Goal: Information Seeking & Learning: Learn about a topic

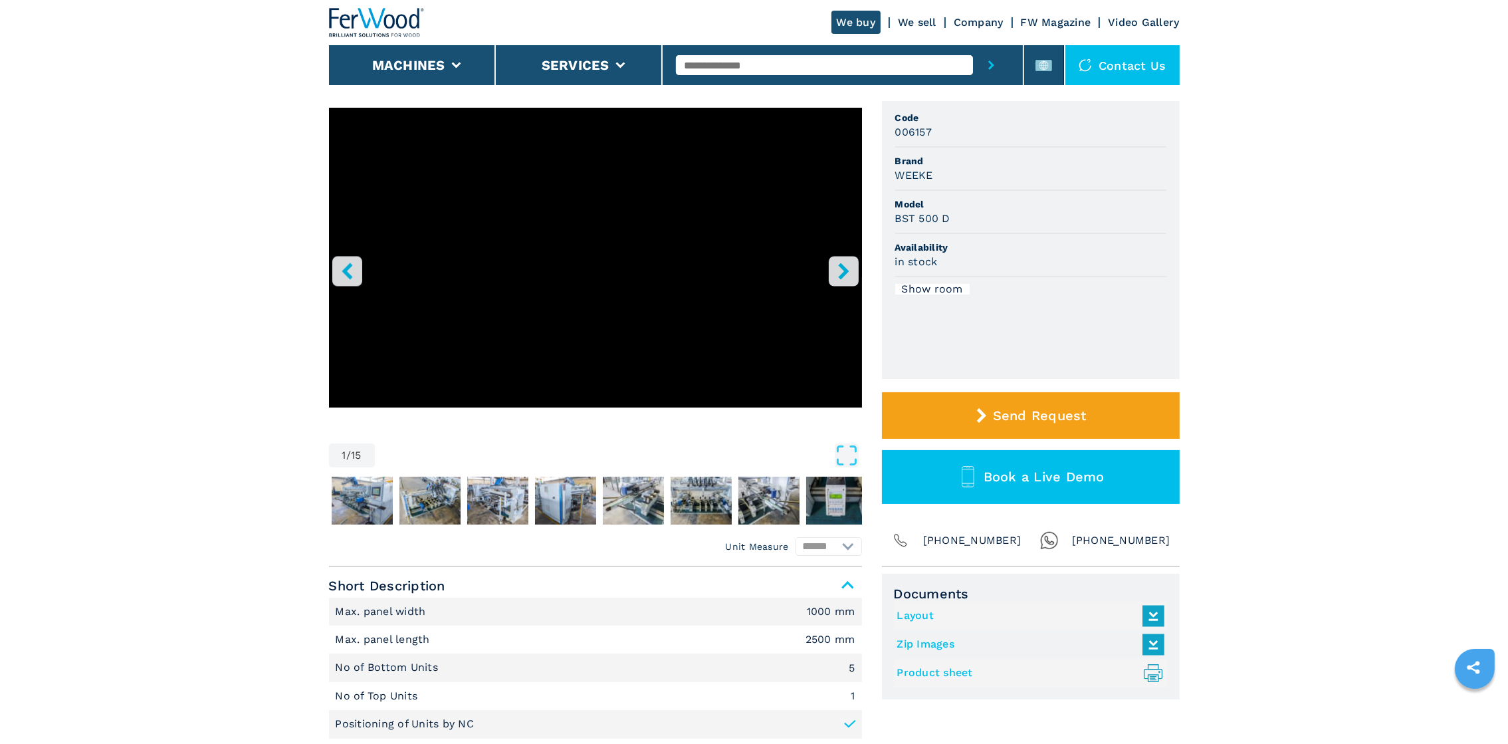
scroll to position [100, 0]
click at [835, 270] on icon "right-button" at bounding box center [843, 270] width 17 height 17
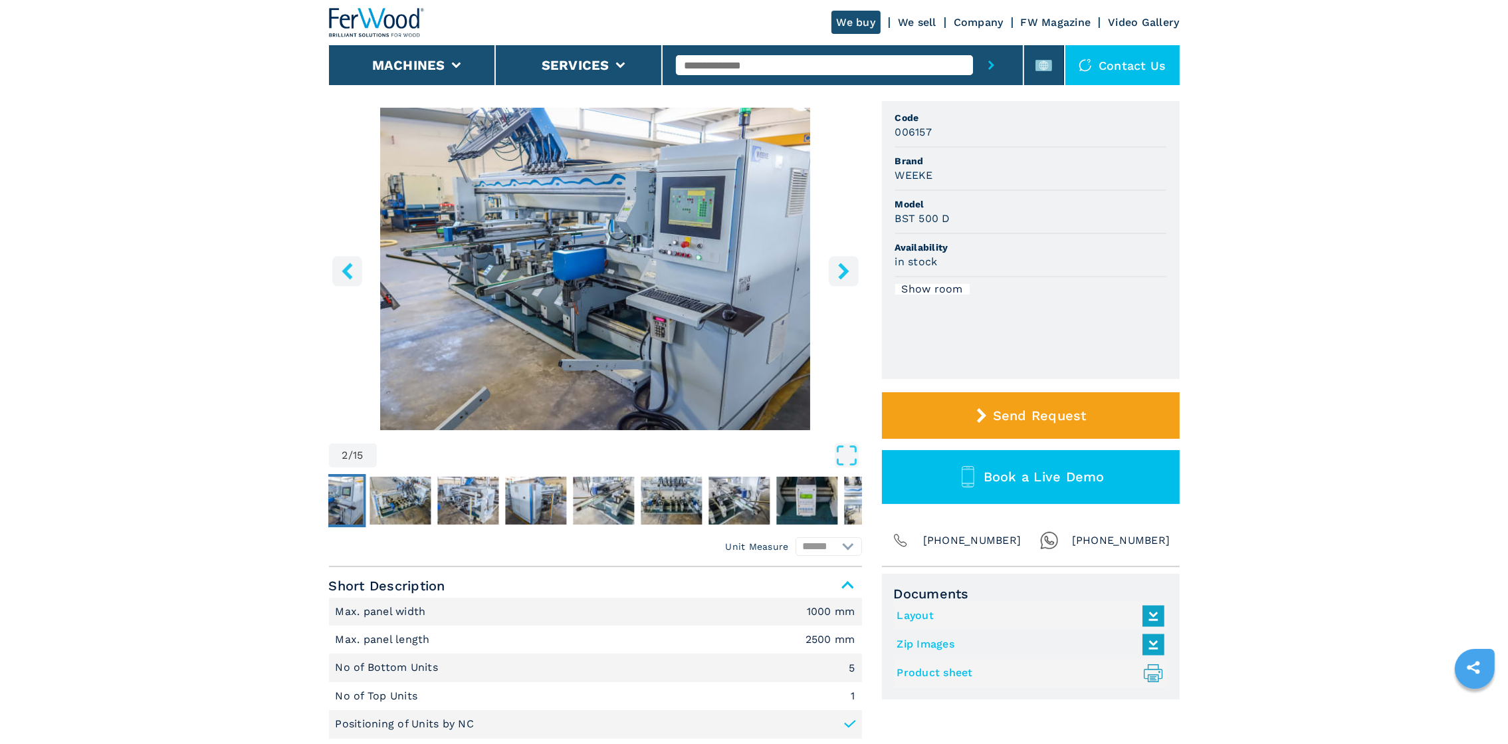
click at [835, 270] on icon "right-button" at bounding box center [843, 270] width 17 height 17
click at [842, 269] on icon "right-button" at bounding box center [843, 270] width 17 height 17
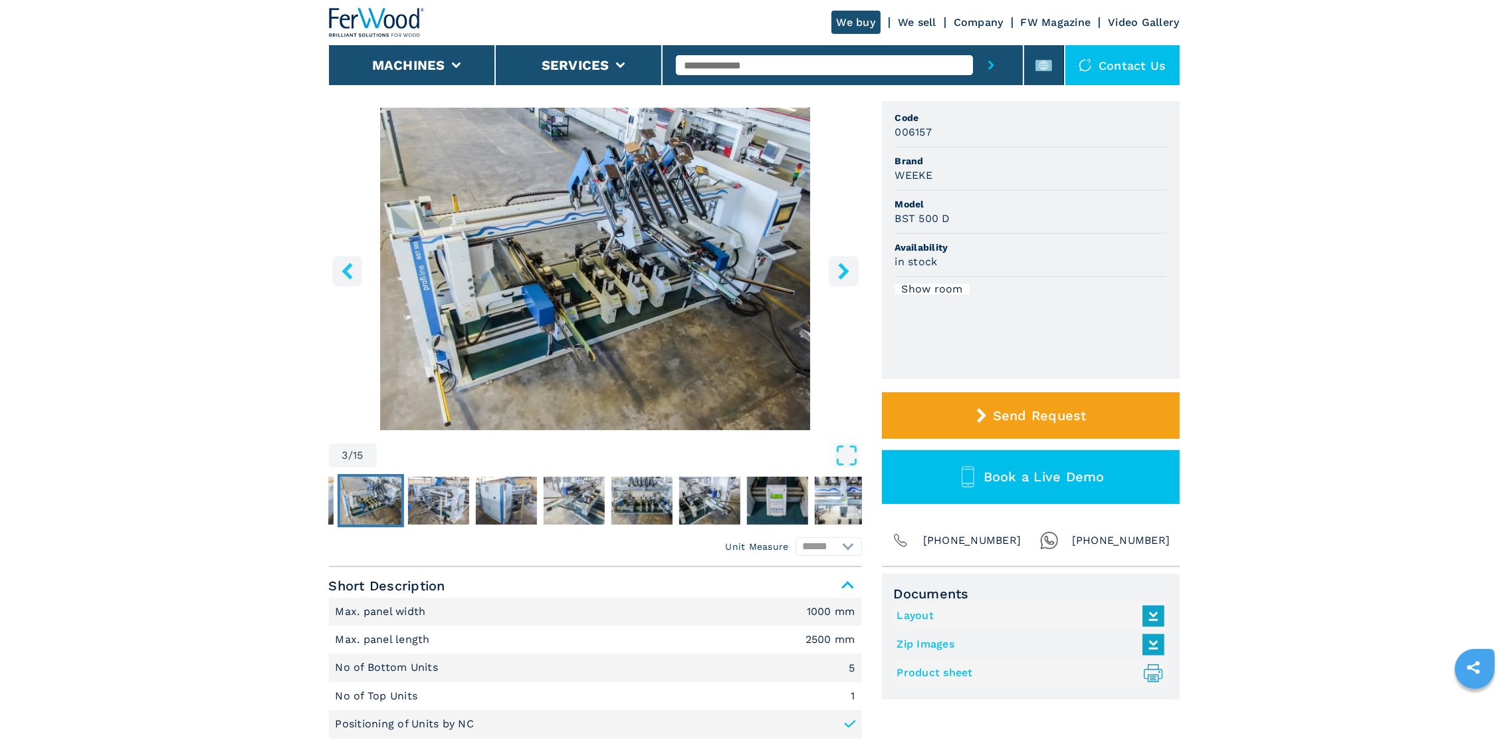
click at [842, 269] on icon "right-button" at bounding box center [843, 270] width 17 height 17
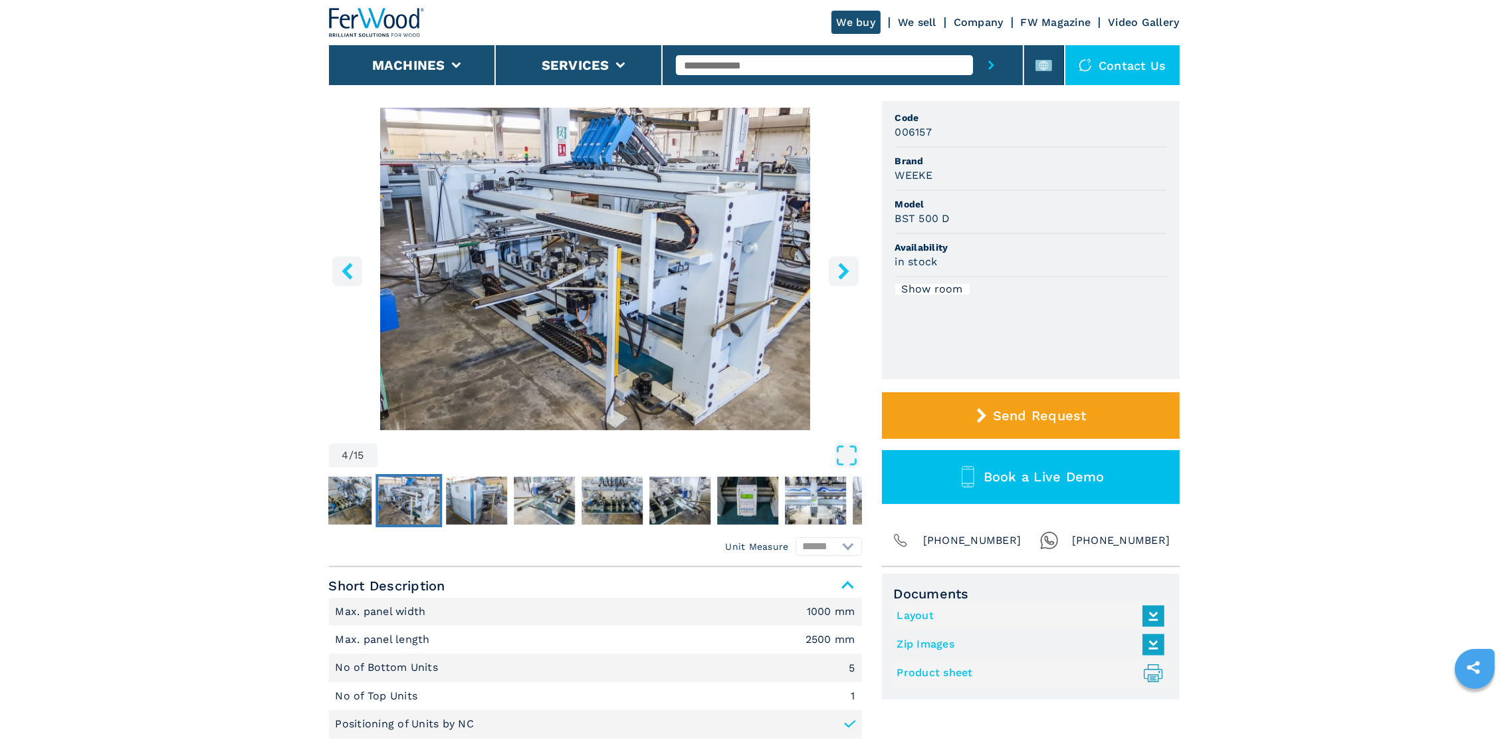
click at [842, 269] on icon "right-button" at bounding box center [843, 270] width 17 height 17
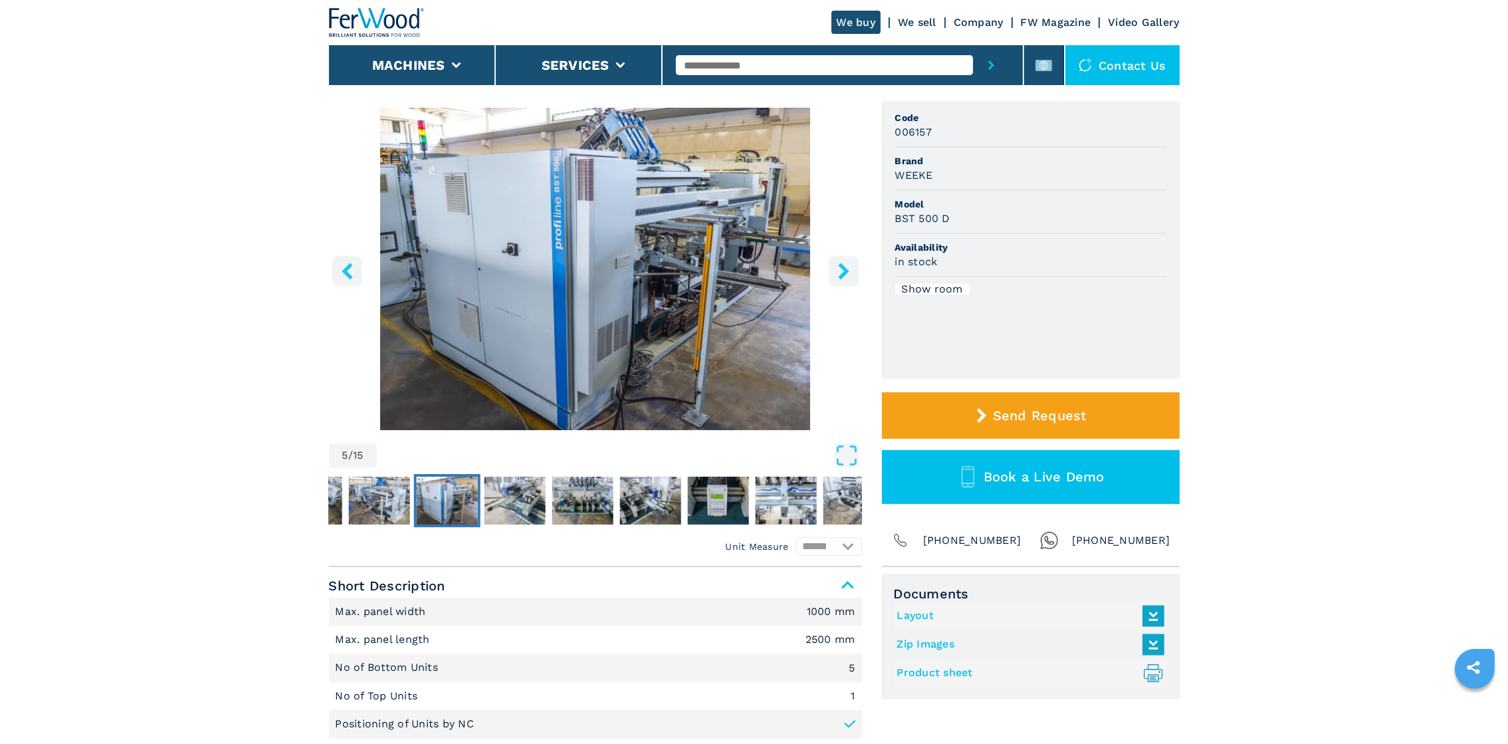
click at [842, 269] on icon "right-button" at bounding box center [843, 270] width 17 height 17
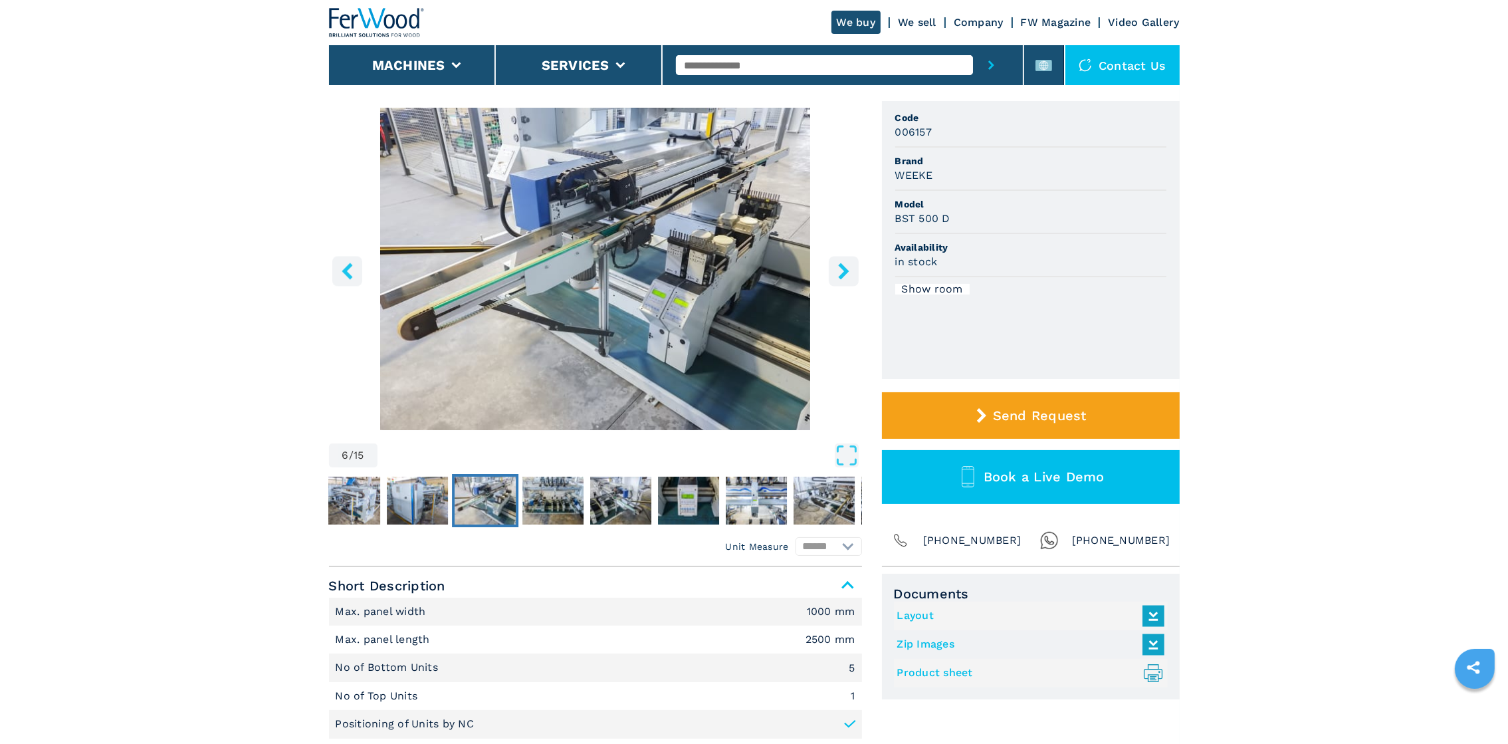
click at [842, 269] on icon "right-button" at bounding box center [843, 270] width 17 height 17
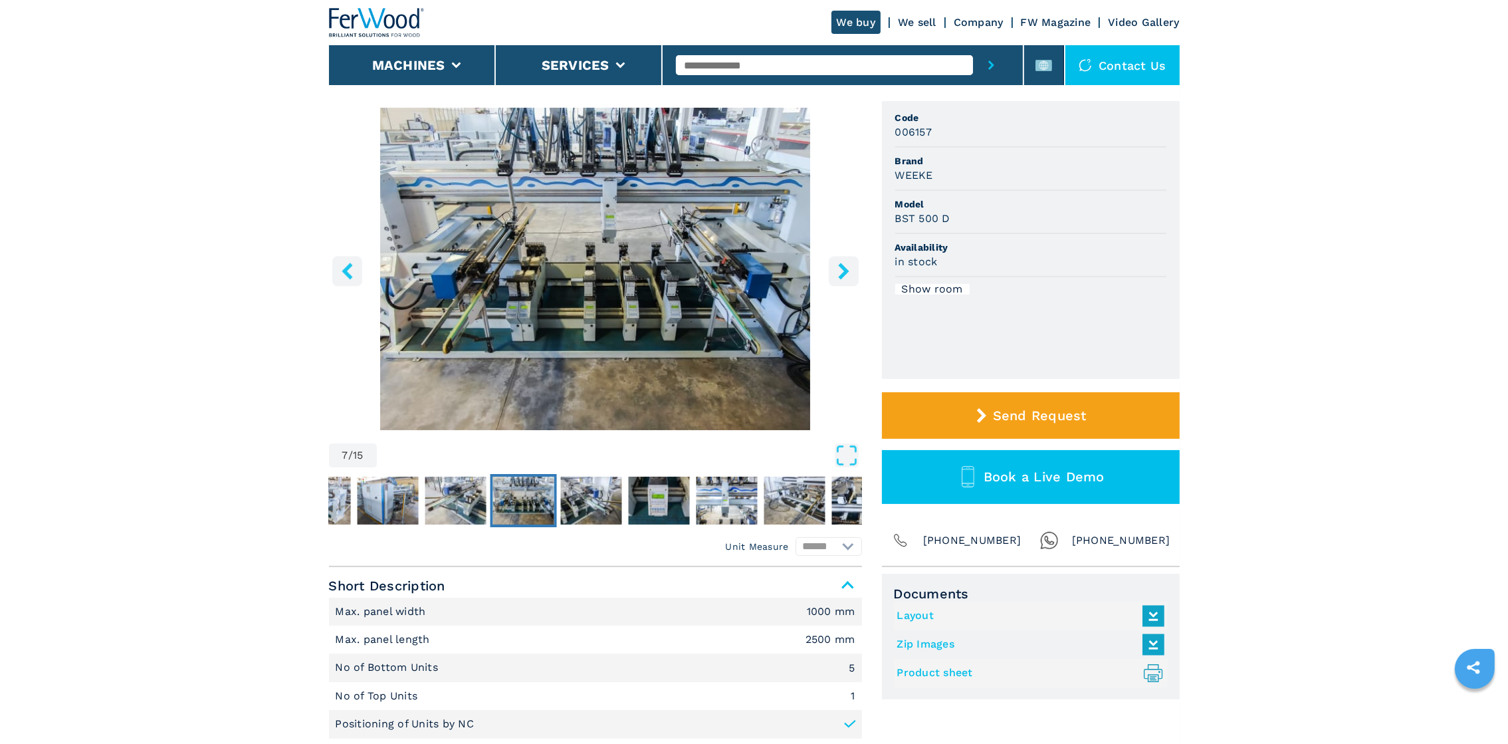
click at [842, 269] on icon "right-button" at bounding box center [843, 270] width 17 height 17
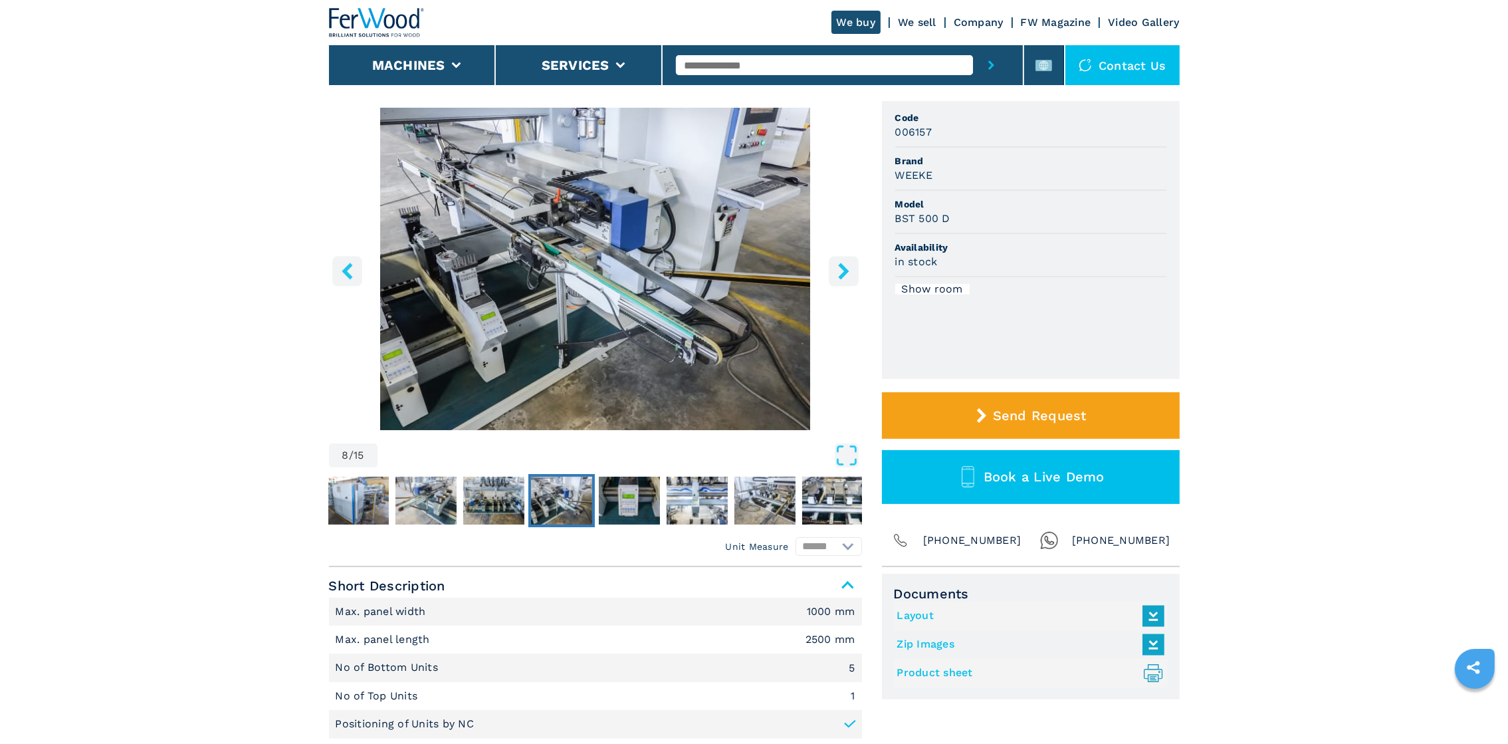
click at [842, 269] on icon "right-button" at bounding box center [843, 270] width 17 height 17
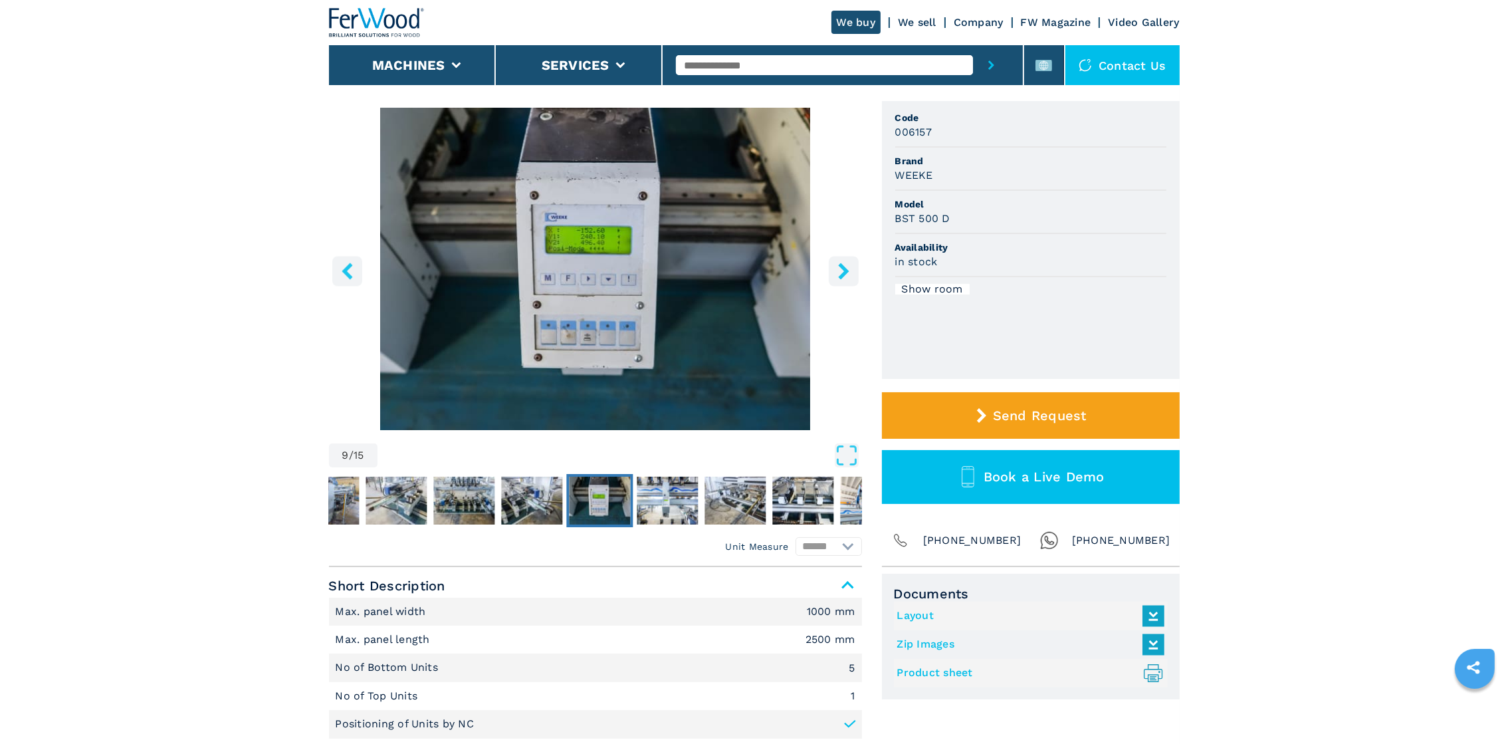
click at [842, 269] on icon "right-button" at bounding box center [843, 270] width 17 height 17
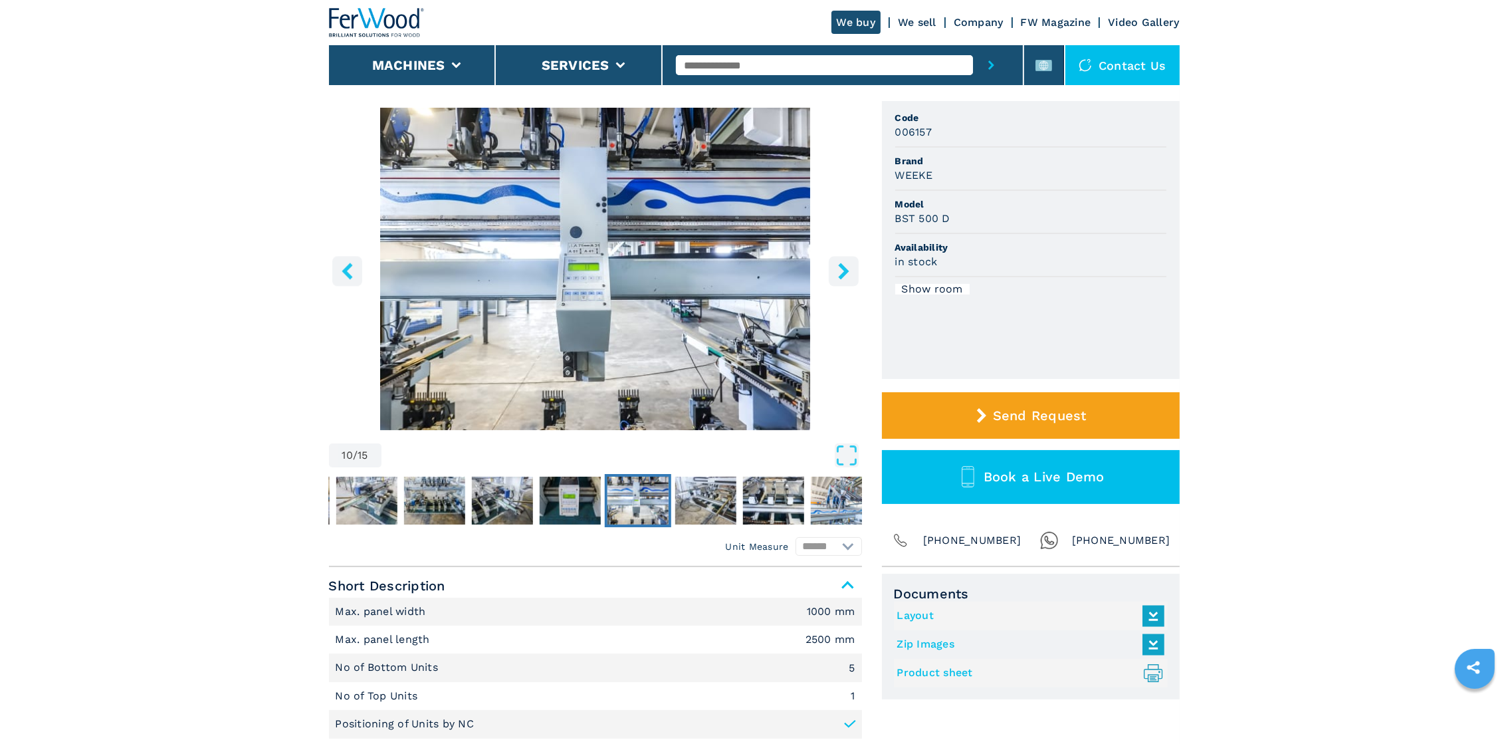
click at [842, 269] on icon "right-button" at bounding box center [843, 270] width 17 height 17
